Goal: Task Accomplishment & Management: Use online tool/utility

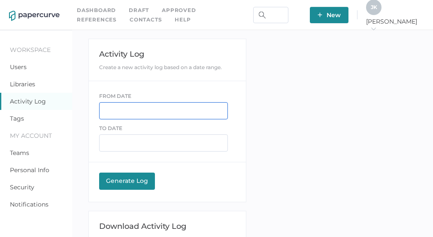
click at [142, 114] on input "text" at bounding box center [163, 110] width 129 height 17
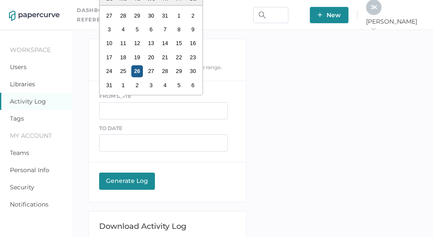
click at [136, 71] on div "26" at bounding box center [137, 71] width 12 height 12
type input "08/26/2025"
